Goal: Find specific page/section: Find specific page/section

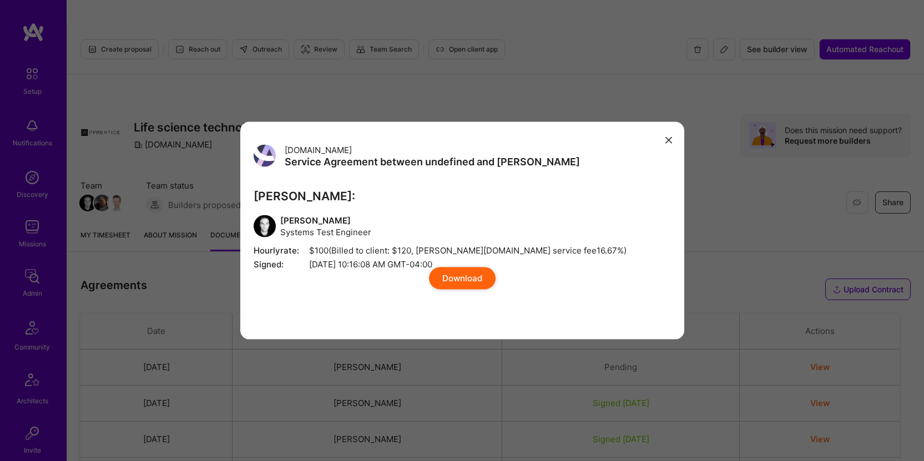
scroll to position [1274, 0]
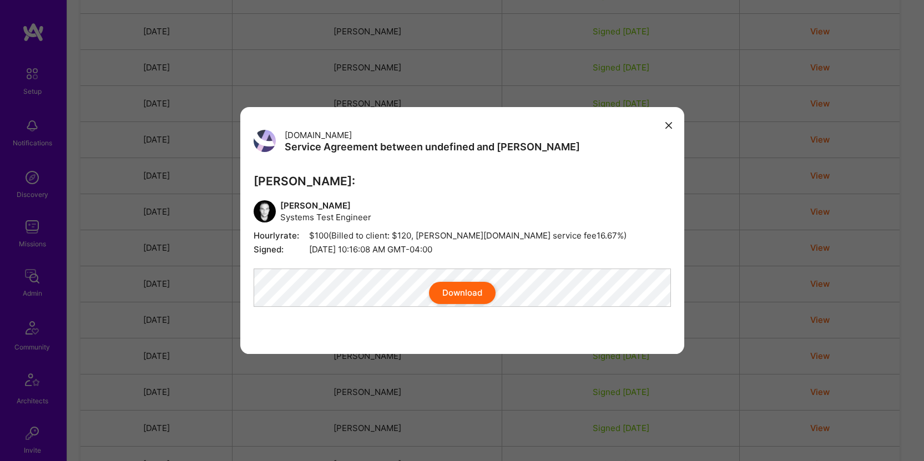
click at [666, 122] on button "modal" at bounding box center [668, 125] width 13 height 18
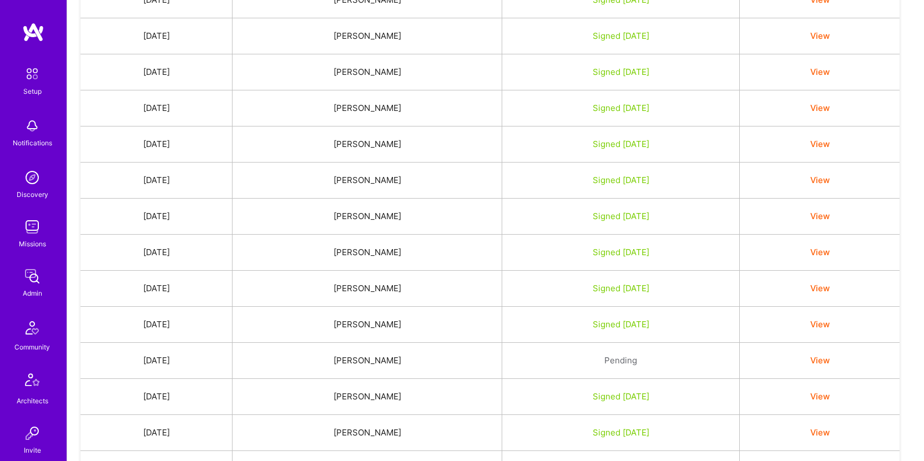
scroll to position [1160, 0]
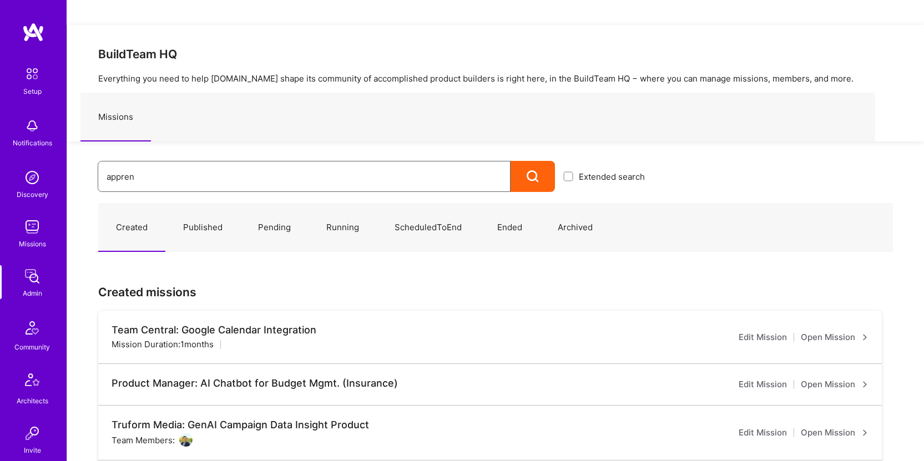
click at [209, 163] on input "appren" at bounding box center [304, 177] width 395 height 28
type input "apprentice"
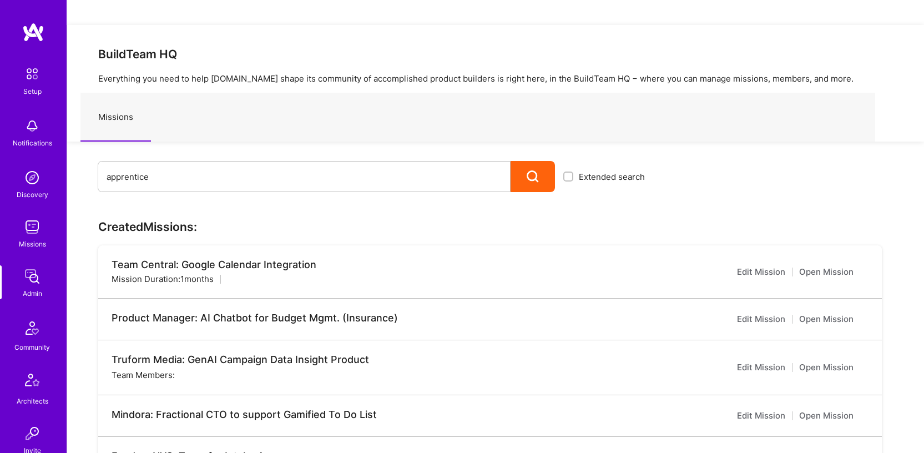
click at [543, 161] on div at bounding box center [533, 176] width 44 height 31
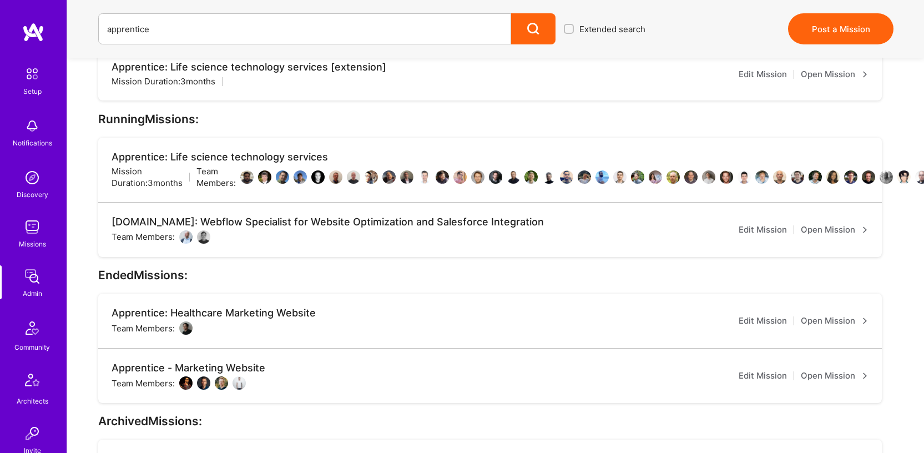
scroll to position [198, 0]
click at [831, 227] on link "Open Mission" at bounding box center [835, 229] width 68 height 13
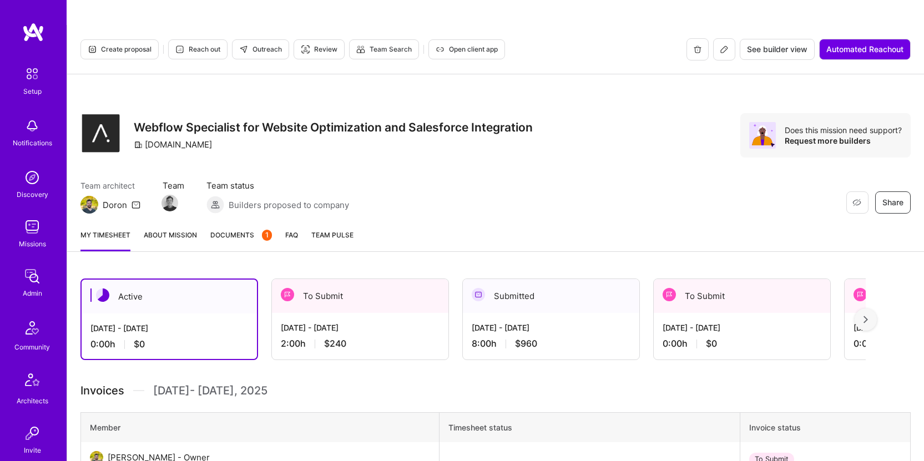
click at [220, 229] on span "Documents 1" at bounding box center [241, 235] width 62 height 12
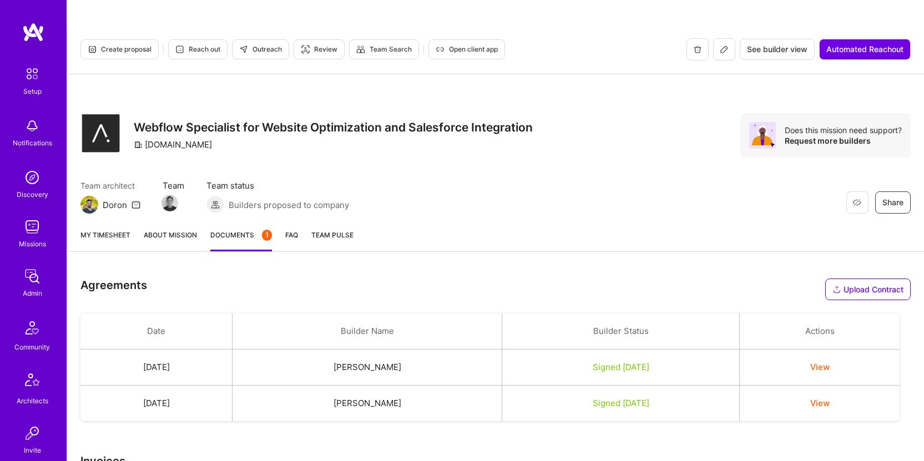
click at [830, 361] on button "View" at bounding box center [819, 367] width 19 height 12
